Goal: Register for event/course

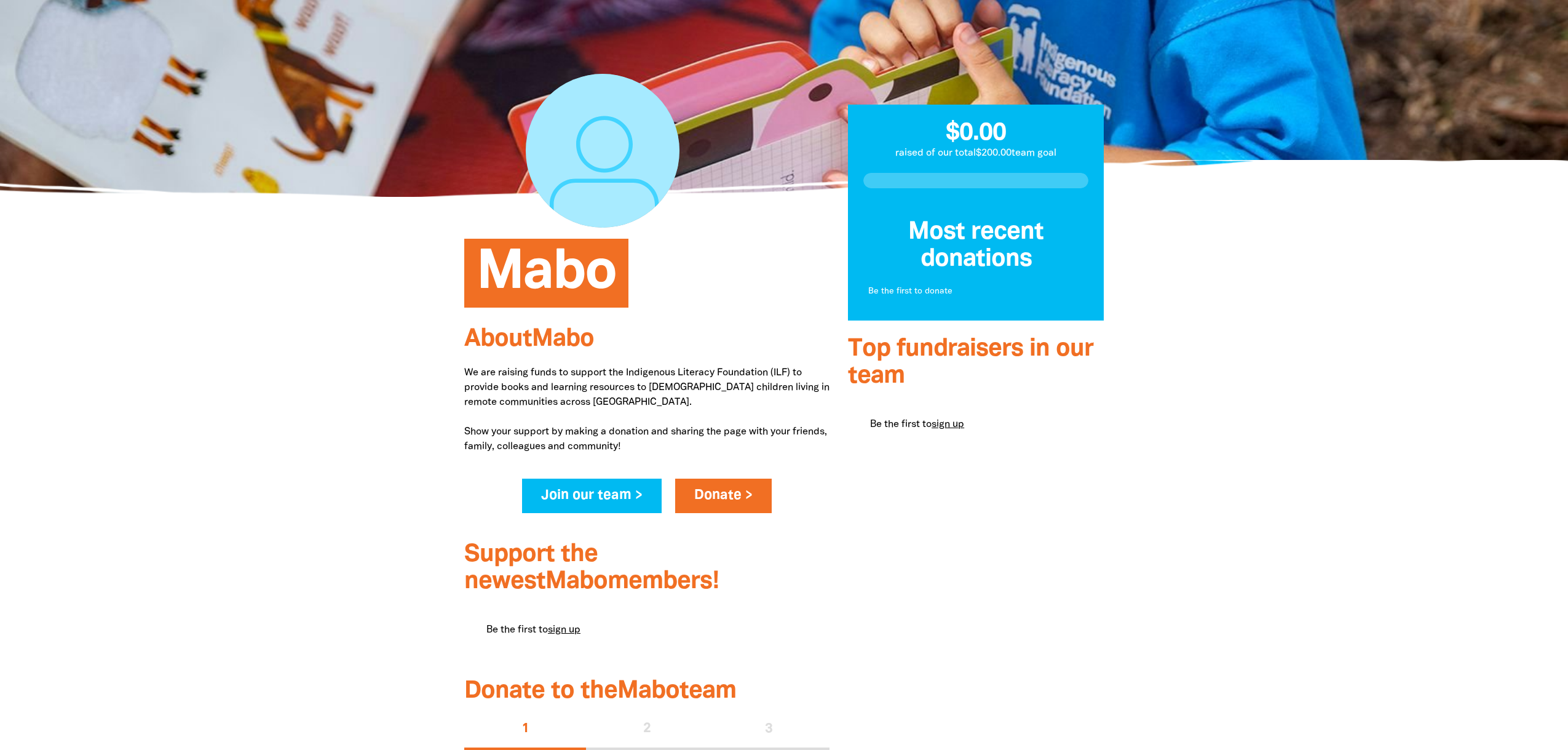
scroll to position [138, 0]
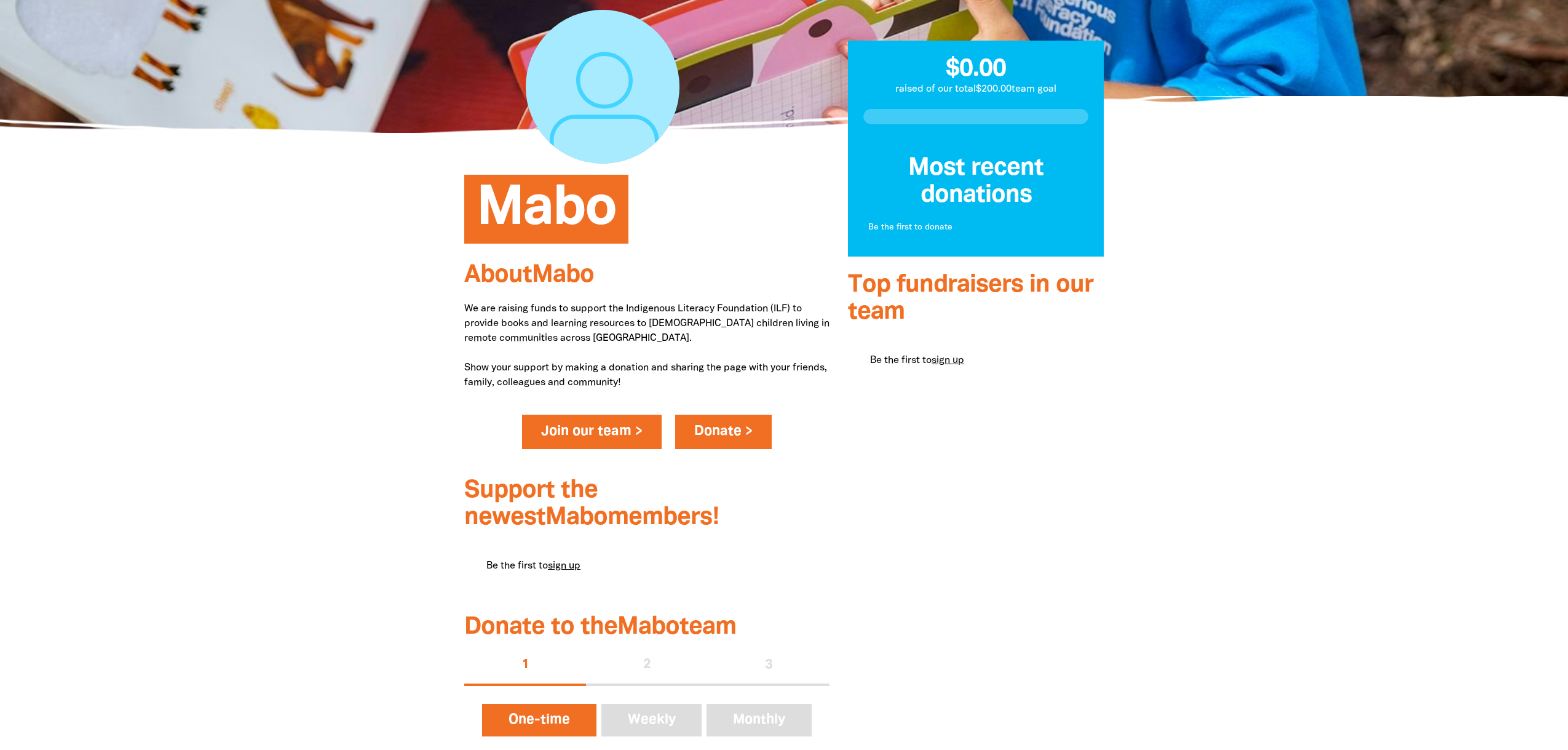
click at [604, 434] on link "Join our team >" at bounding box center [591, 431] width 140 height 34
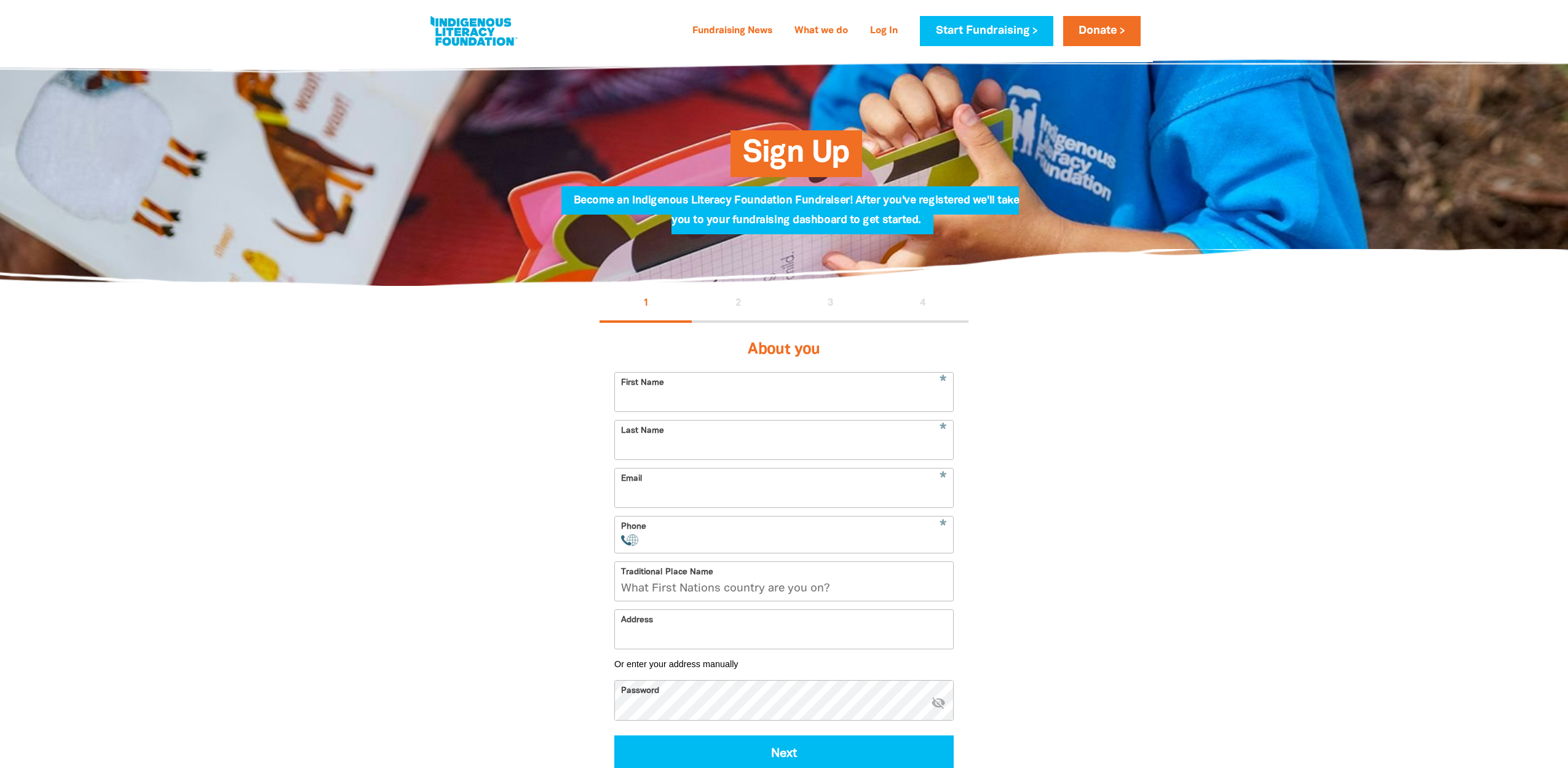
click at [475, 31] on link at bounding box center [474, 31] width 93 height 38
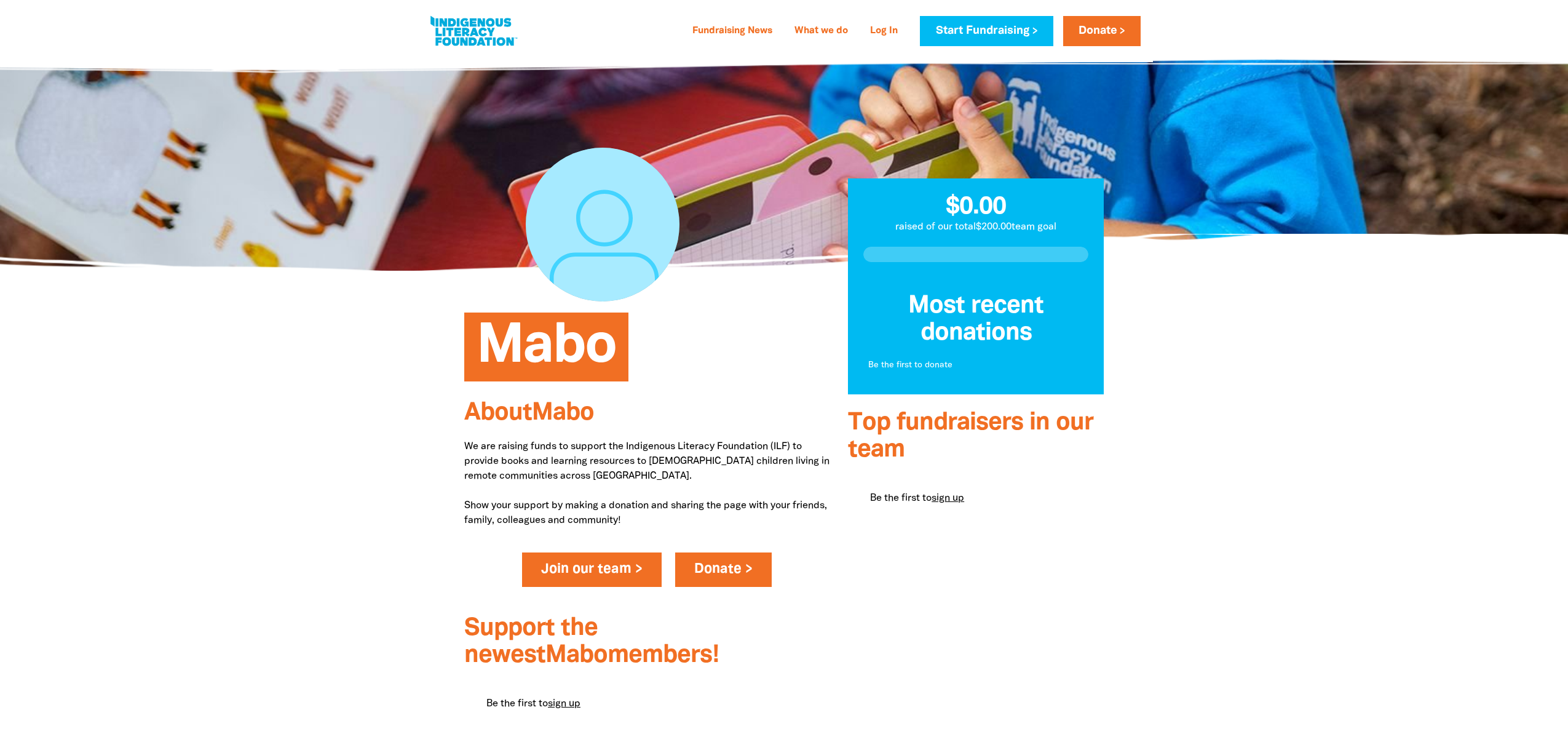
click at [607, 567] on link "Join our team >" at bounding box center [591, 569] width 140 height 34
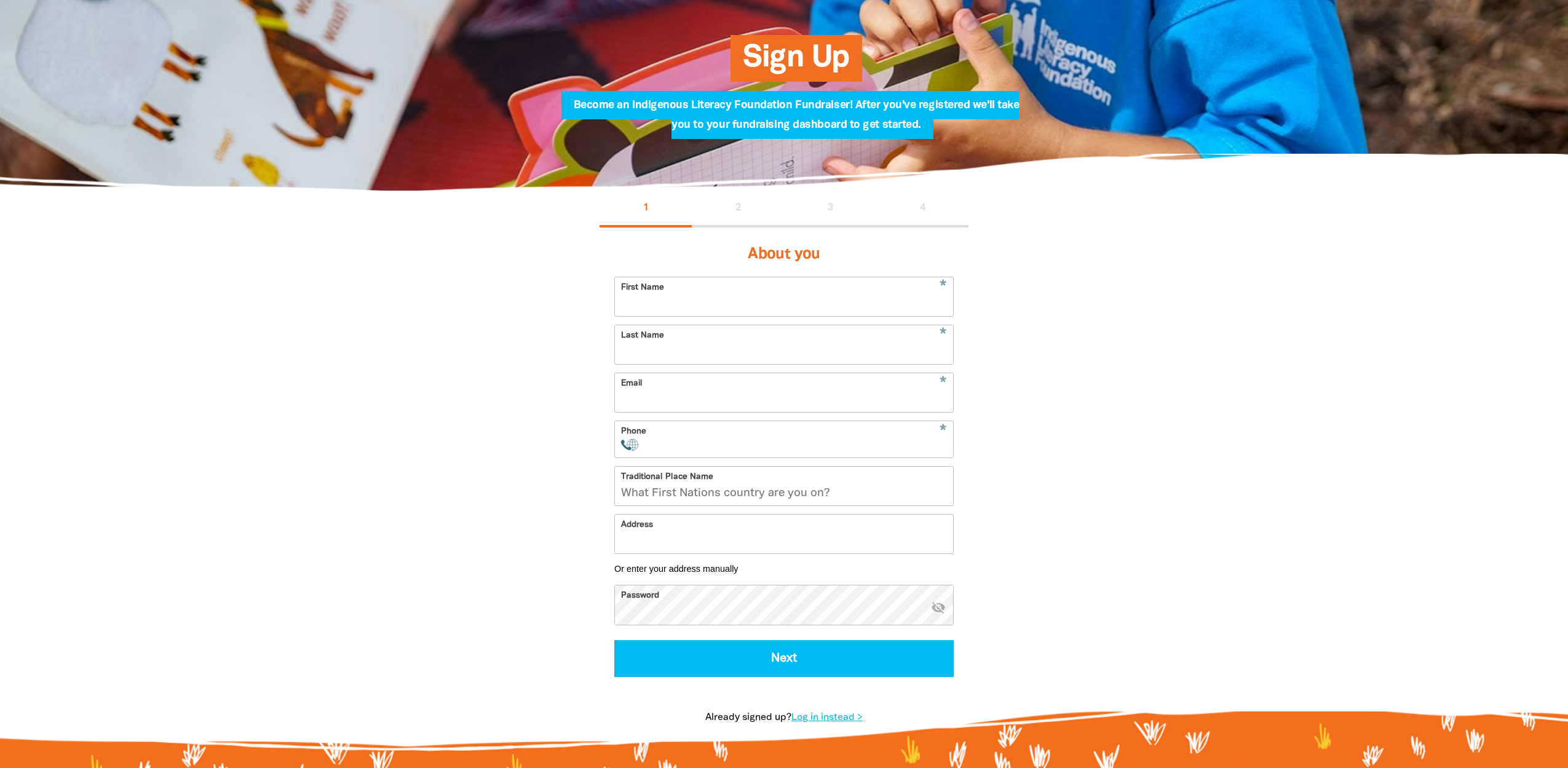
scroll to position [85, 0]
